Goal: Understand site structure: Understand site structure

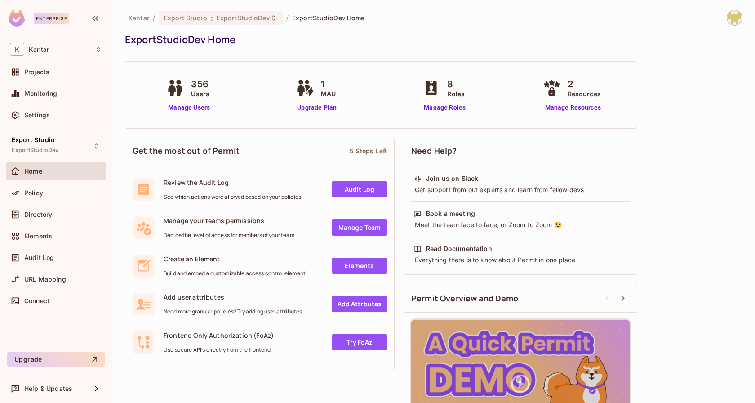
click at [424, 37] on div "ExportStudioDev Home" at bounding box center [431, 39] width 613 height 13
click at [50, 212] on span "Directory" at bounding box center [38, 214] width 28 height 7
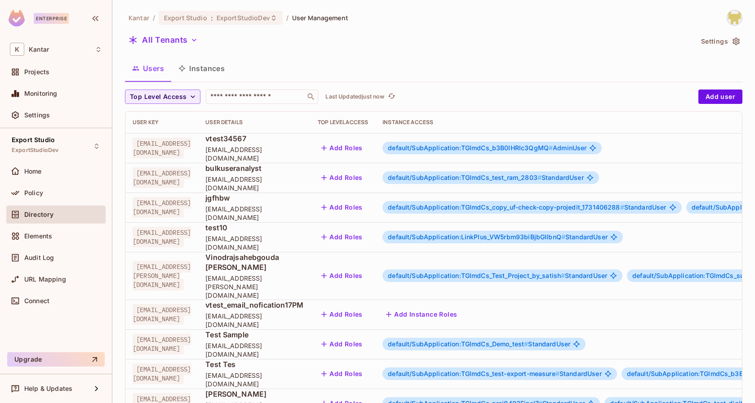
click at [282, 73] on div "Users Instances" at bounding box center [434, 68] width 618 height 22
click at [83, 187] on div "Policy" at bounding box center [56, 192] width 92 height 11
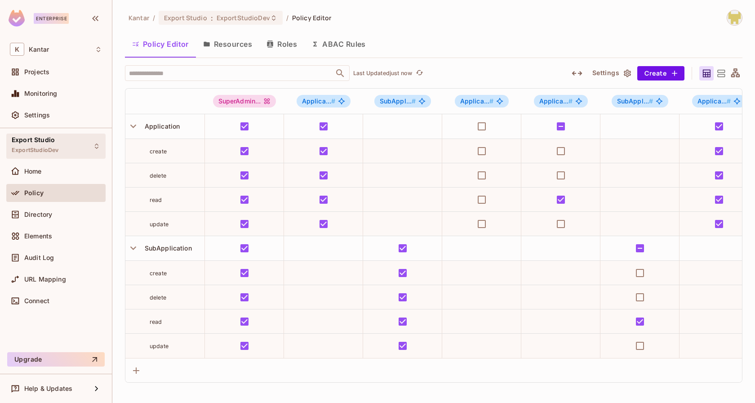
click at [101, 139] on div "Export Studio ExportStudioDev" at bounding box center [55, 146] width 99 height 25
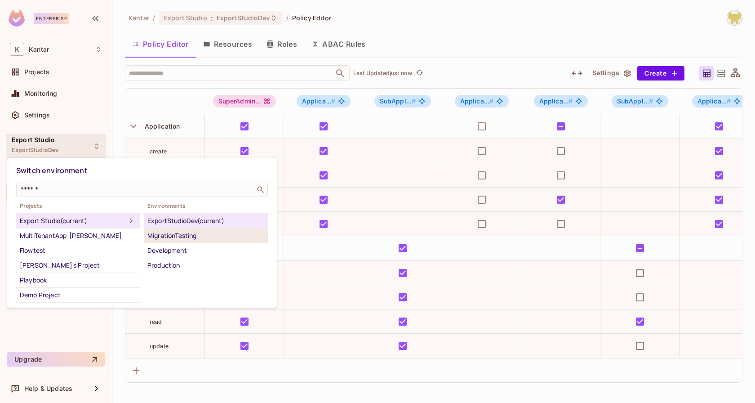
click at [184, 234] on div "MigrationTesting" at bounding box center [205, 235] width 117 height 11
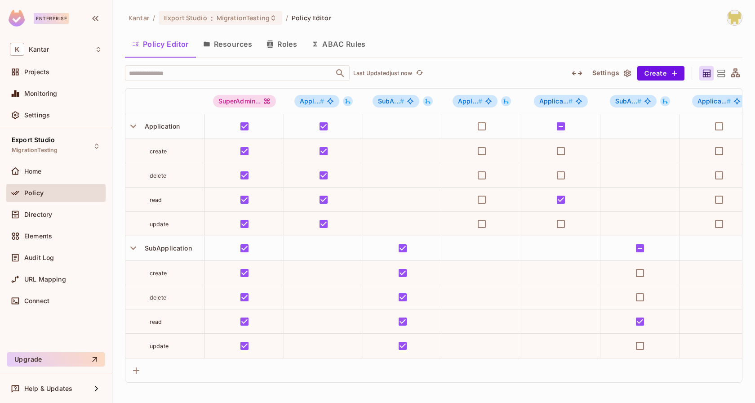
click at [575, 69] on icon "button" at bounding box center [577, 73] width 11 height 11
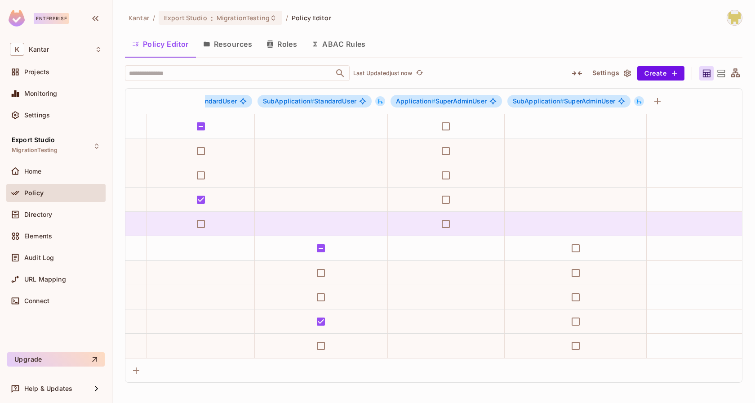
scroll to position [0, 496]
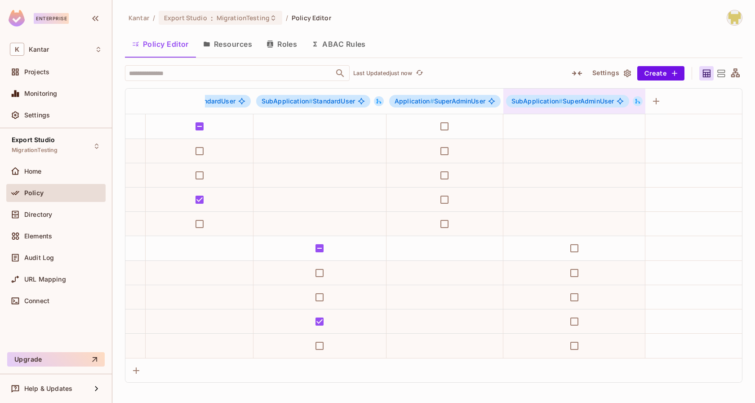
click at [635, 99] on icon at bounding box center [638, 101] width 6 height 6
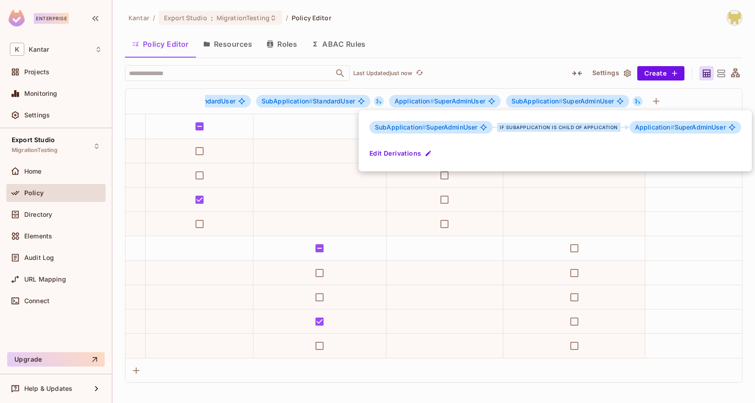
click at [526, 37] on div at bounding box center [377, 201] width 755 height 403
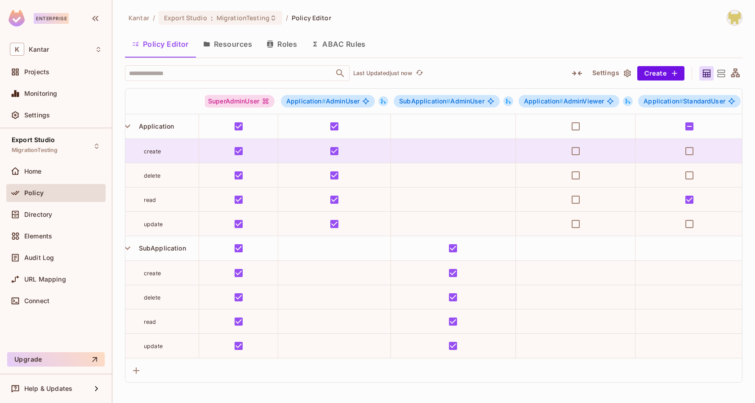
scroll to position [0, 0]
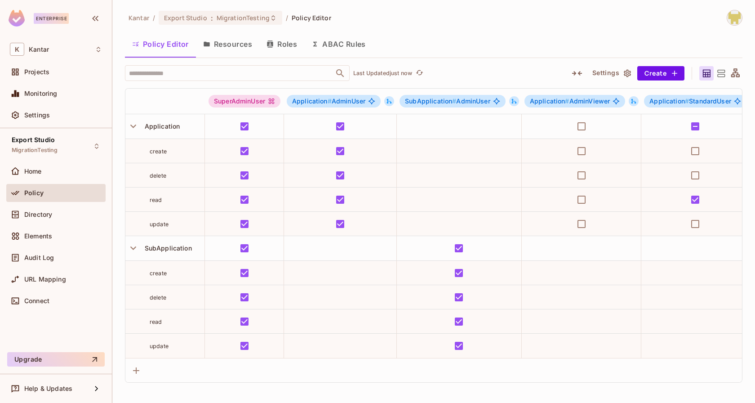
click at [288, 44] on button "Roles" at bounding box center [281, 44] width 45 height 22
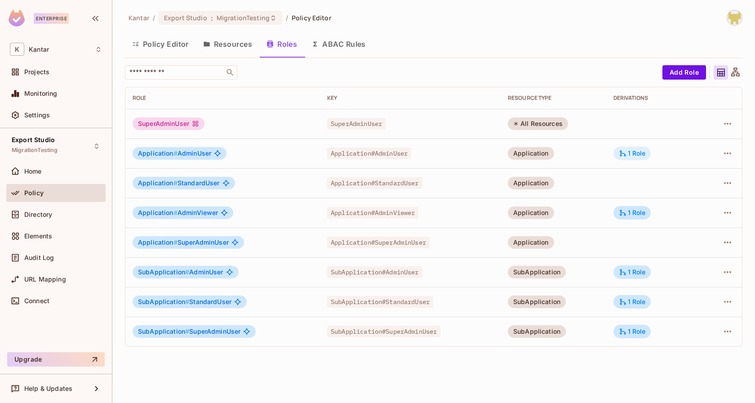
click at [627, 151] on icon at bounding box center [623, 153] width 8 height 8
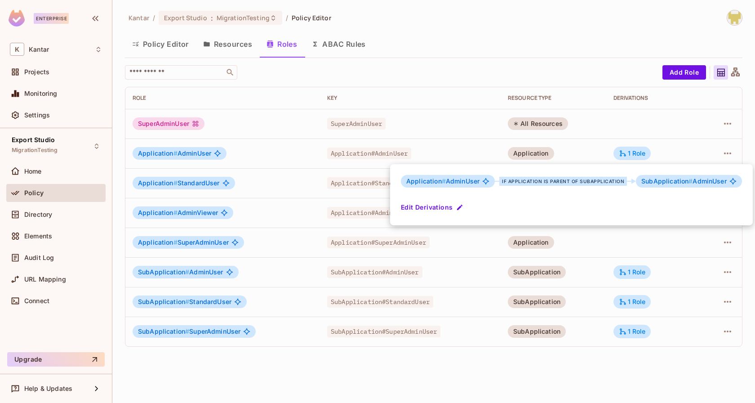
click at [577, 152] on div at bounding box center [377, 201] width 755 height 403
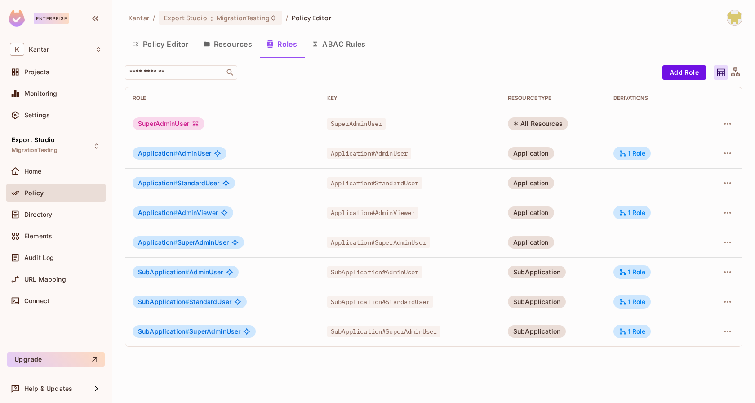
click at [590, 142] on td "Application" at bounding box center [554, 153] width 106 height 30
click at [633, 155] on div "1 Role" at bounding box center [632, 153] width 27 height 8
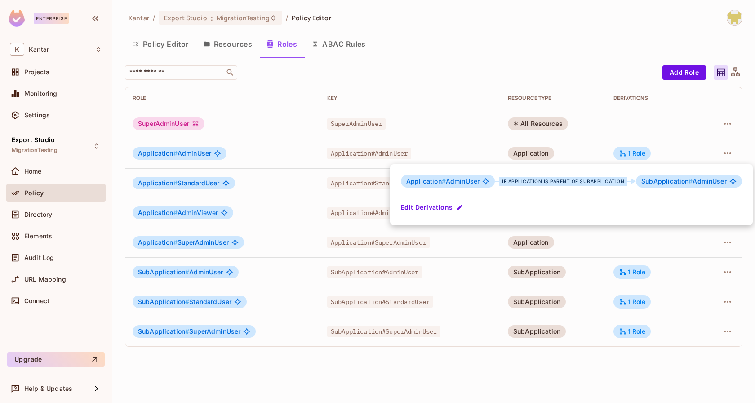
click at [588, 147] on div at bounding box center [377, 201] width 755 height 403
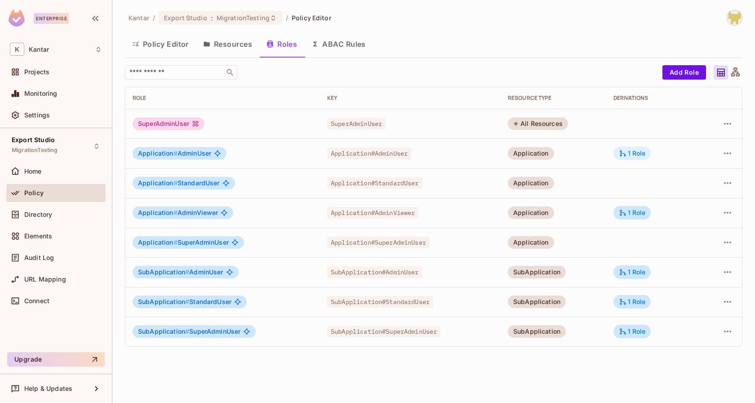
click at [638, 157] on div "1 Role" at bounding box center [633, 153] width 38 height 13
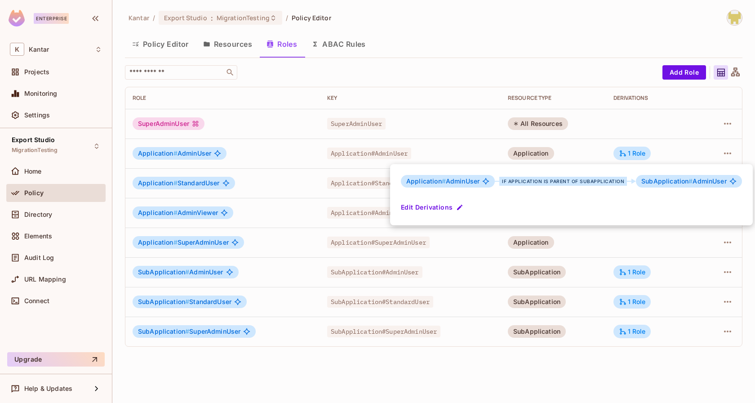
click at [617, 114] on div at bounding box center [377, 201] width 755 height 403
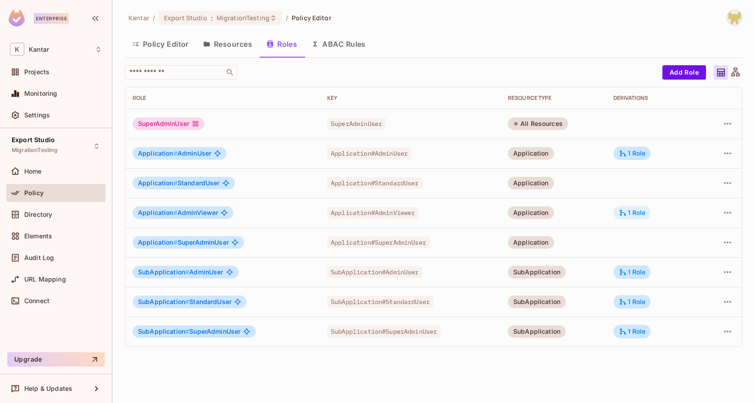
click at [641, 213] on div "1 Role" at bounding box center [632, 213] width 27 height 8
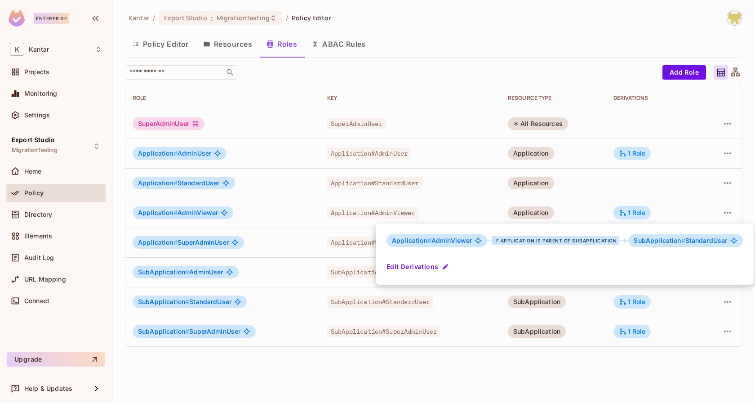
click at [582, 192] on div at bounding box center [377, 201] width 755 height 403
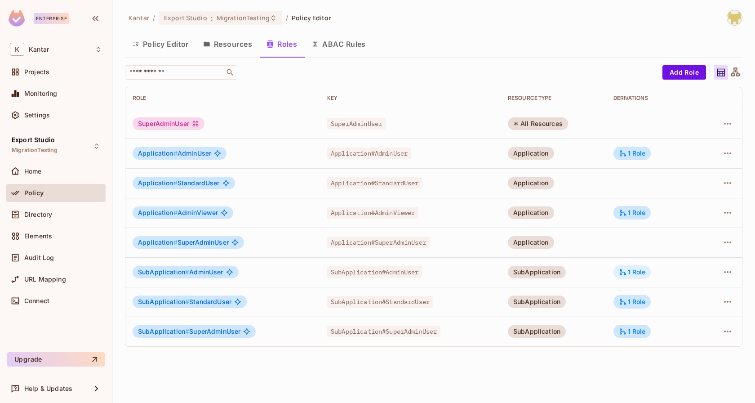
click at [627, 276] on div "1 Role" at bounding box center [633, 271] width 38 height 13
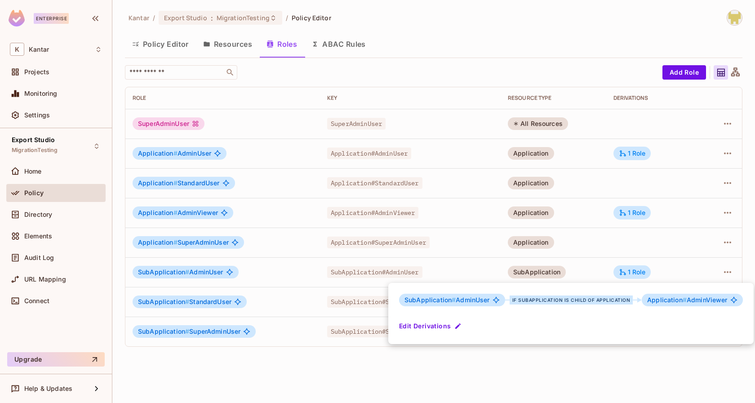
click at [600, 244] on div at bounding box center [377, 201] width 755 height 403
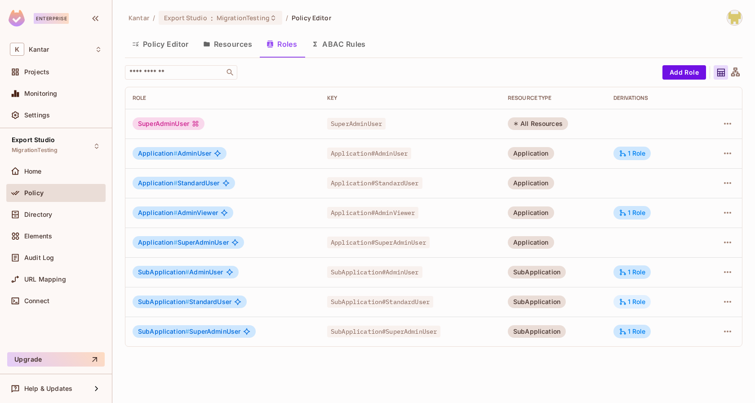
click at [634, 303] on div "1 Role" at bounding box center [632, 302] width 27 height 8
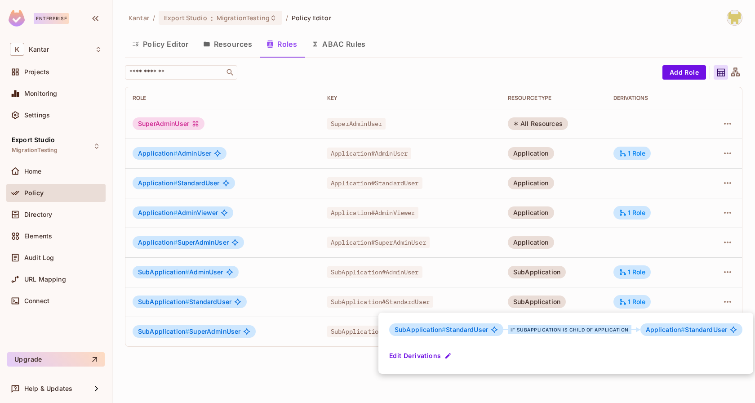
click at [522, 392] on div at bounding box center [377, 201] width 755 height 403
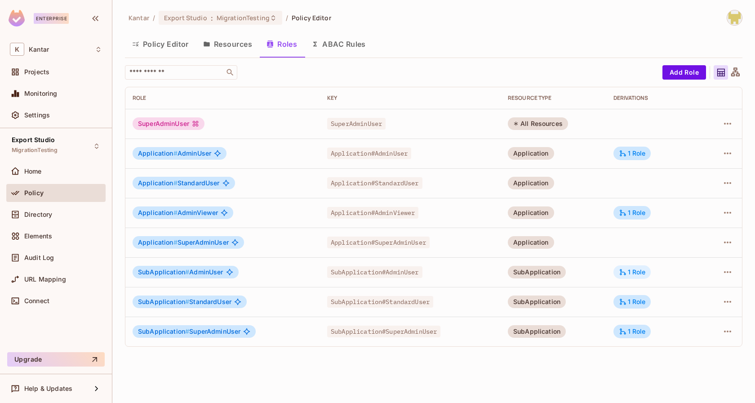
click at [636, 265] on div "1 Role" at bounding box center [633, 271] width 38 height 13
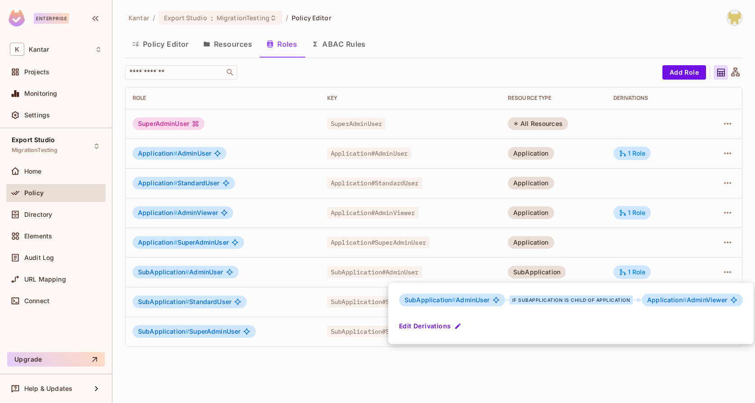
click at [593, 255] on div at bounding box center [377, 201] width 755 height 403
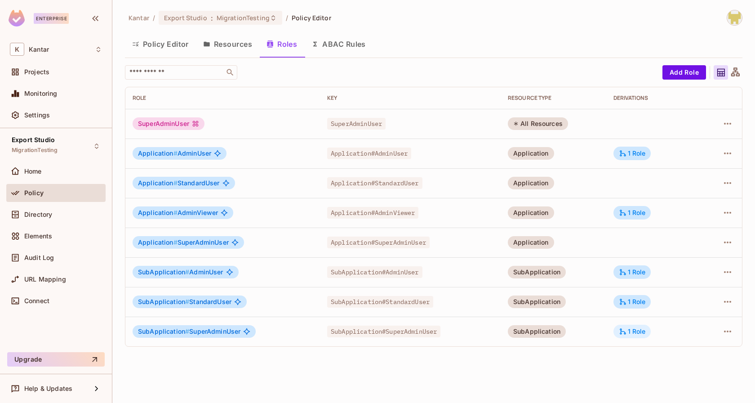
click at [635, 328] on div "1 Role" at bounding box center [632, 331] width 27 height 8
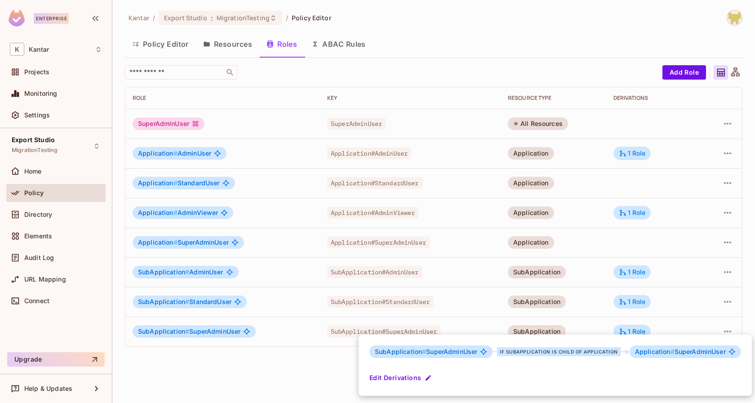
click at [588, 322] on div at bounding box center [377, 201] width 755 height 403
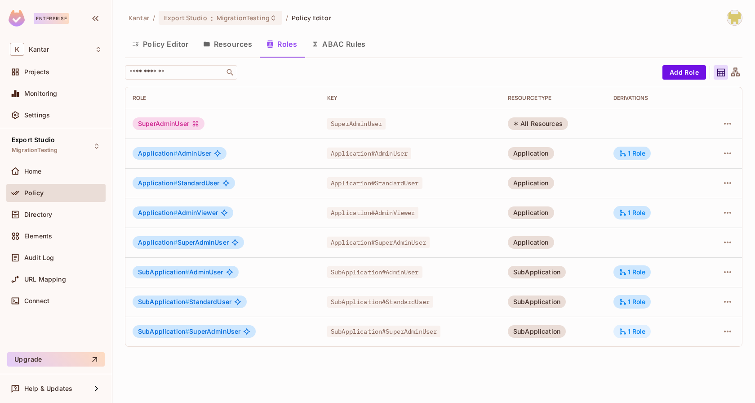
click at [624, 332] on icon at bounding box center [623, 331] width 8 height 8
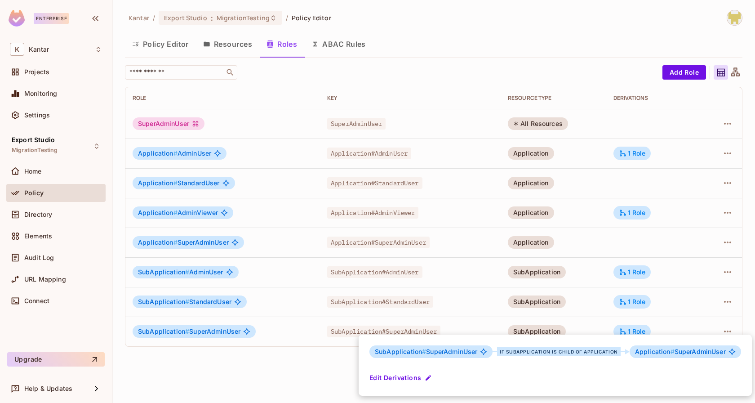
click at [593, 193] on div at bounding box center [377, 201] width 755 height 403
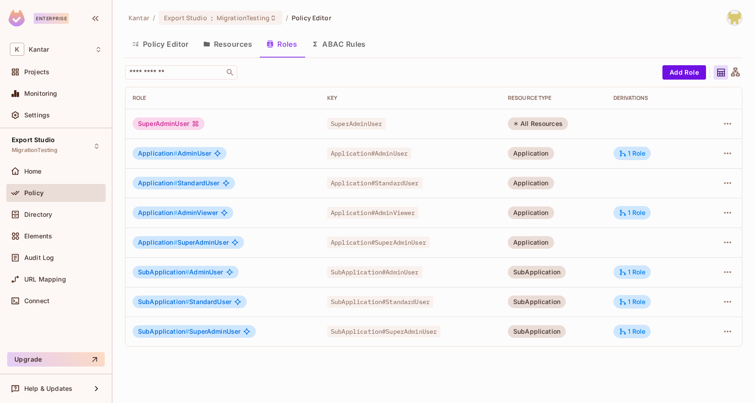
click at [263, 355] on div "Kantar / Export Studio : MigrationTesting / Policy Editor Policy Editor Resourc…" at bounding box center [433, 201] width 643 height 403
click at [420, 77] on div "​" at bounding box center [391, 72] width 533 height 14
